Goal: Use online tool/utility: Utilize a website feature to perform a specific function

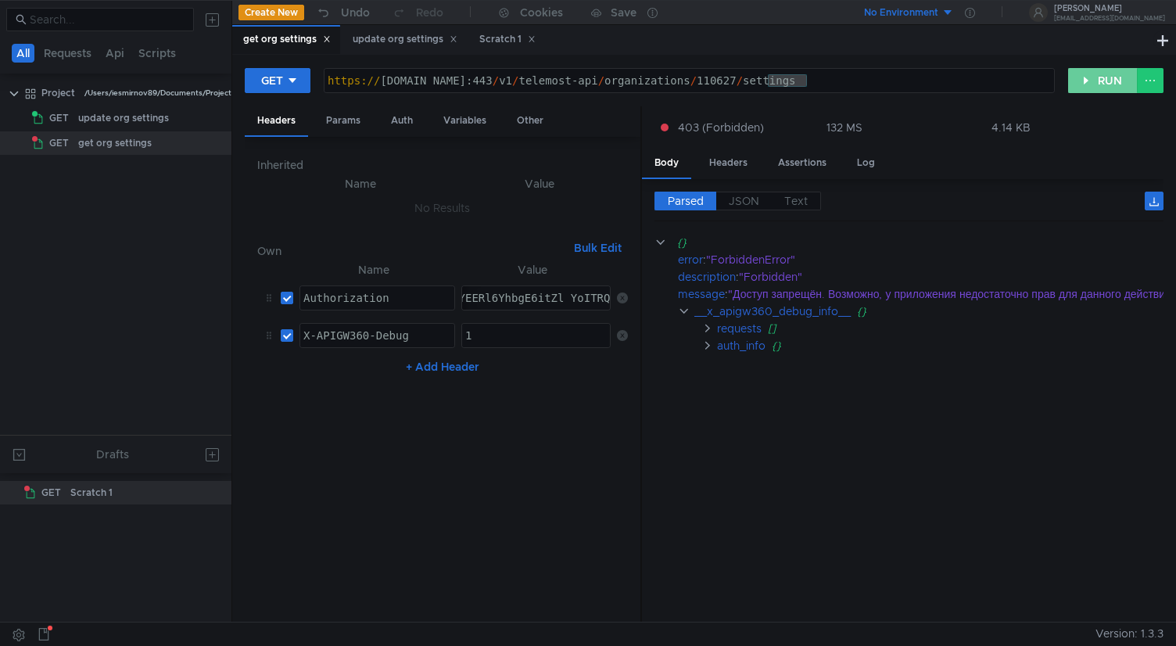
click at [1104, 86] on button "RUN" at bounding box center [1103, 80] width 70 height 25
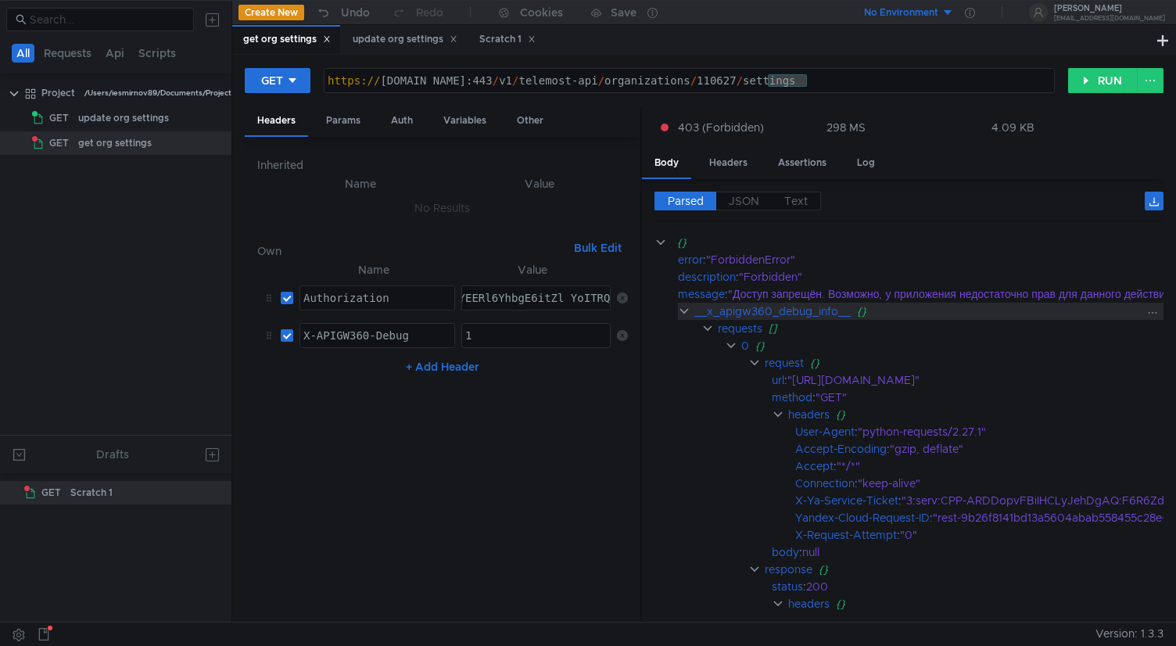
click at [680, 312] on clr-icon at bounding box center [684, 311] width 13 height 13
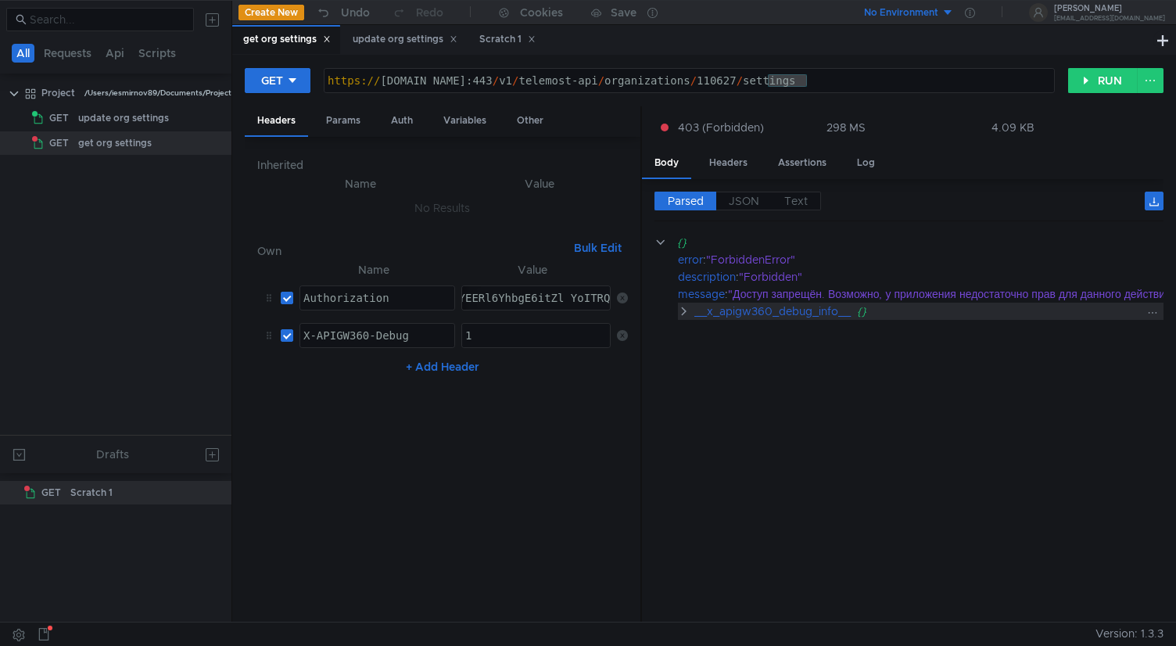
click at [680, 312] on clr-icon at bounding box center [684, 311] width 13 height 13
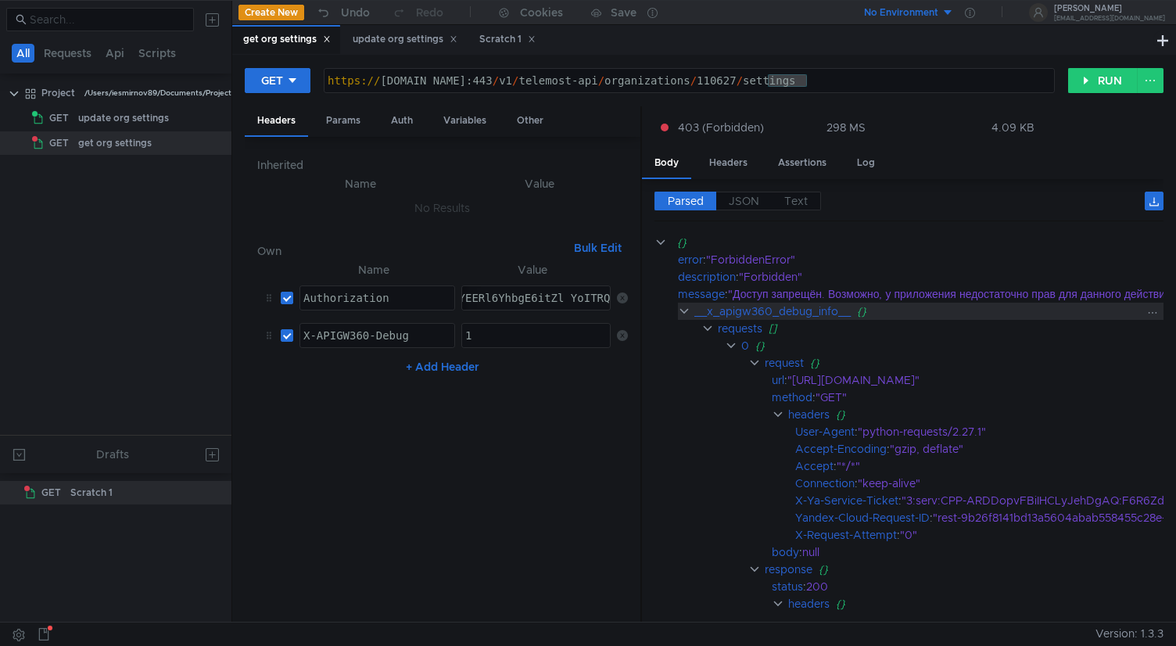
click at [687, 312] on clr-icon at bounding box center [684, 311] width 13 height 13
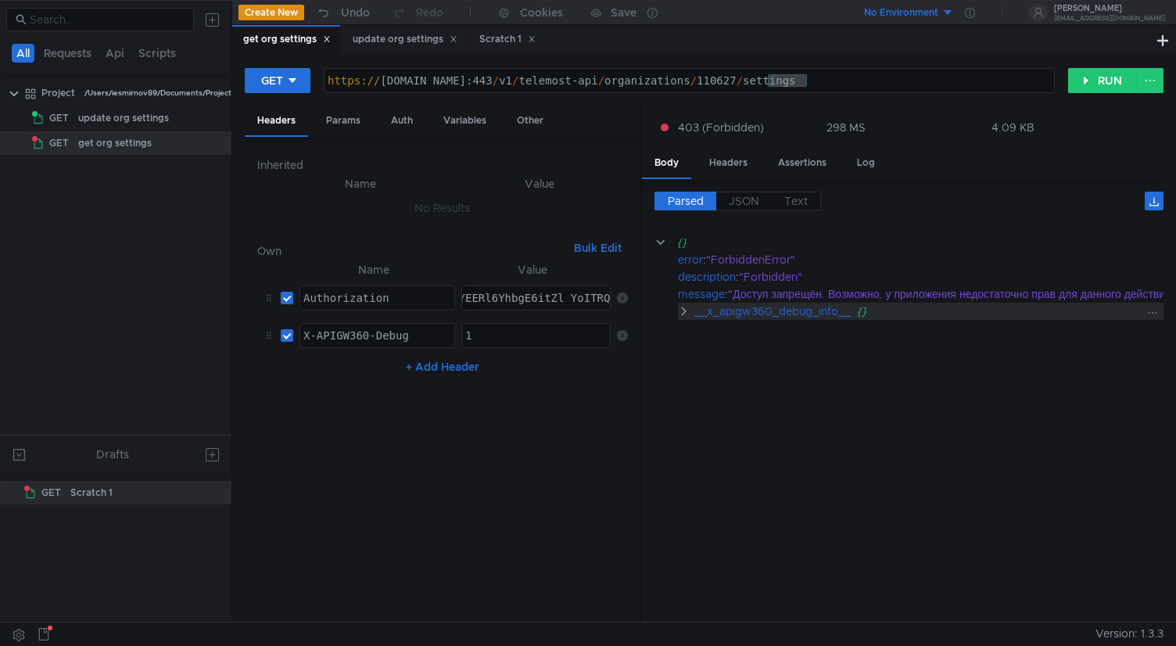
click at [687, 312] on clr-icon at bounding box center [684, 311] width 13 height 13
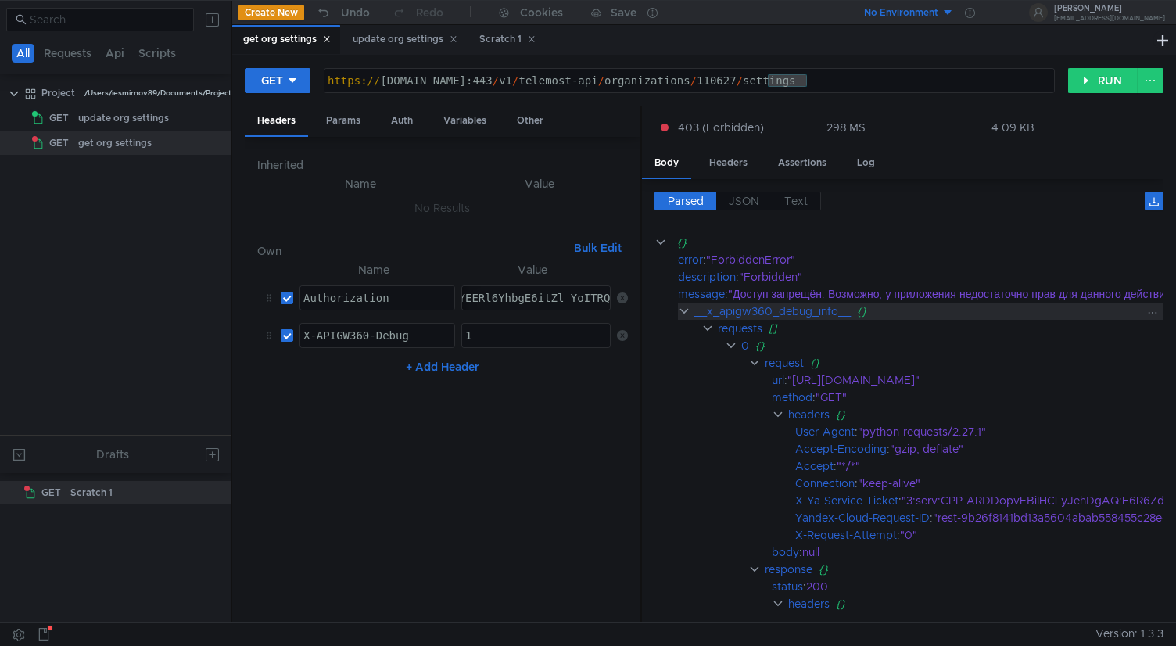
click at [687, 312] on clr-icon at bounding box center [684, 311] width 13 height 13
